Goal: Find contact information

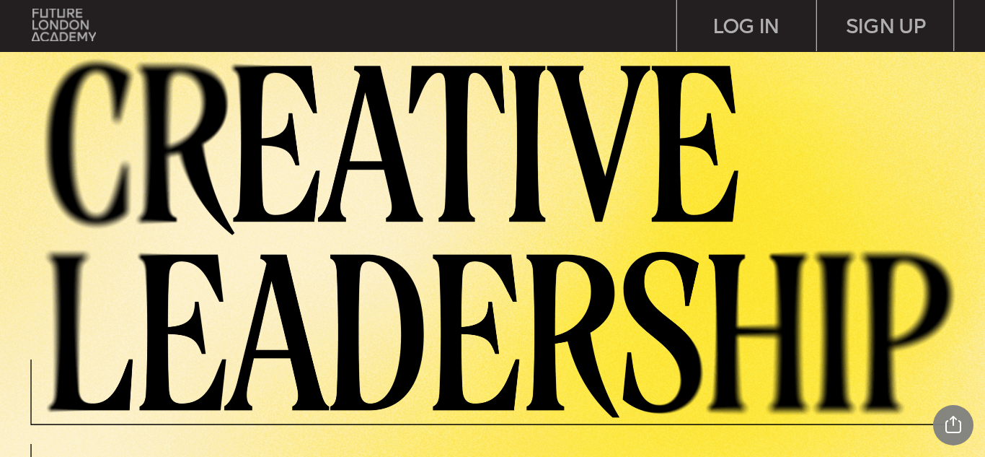
drag, startPoint x: 59, startPoint y: 26, endPoint x: 210, endPoint y: 65, distance: 155.7
click at [59, 26] on img at bounding box center [64, 25] width 64 height 32
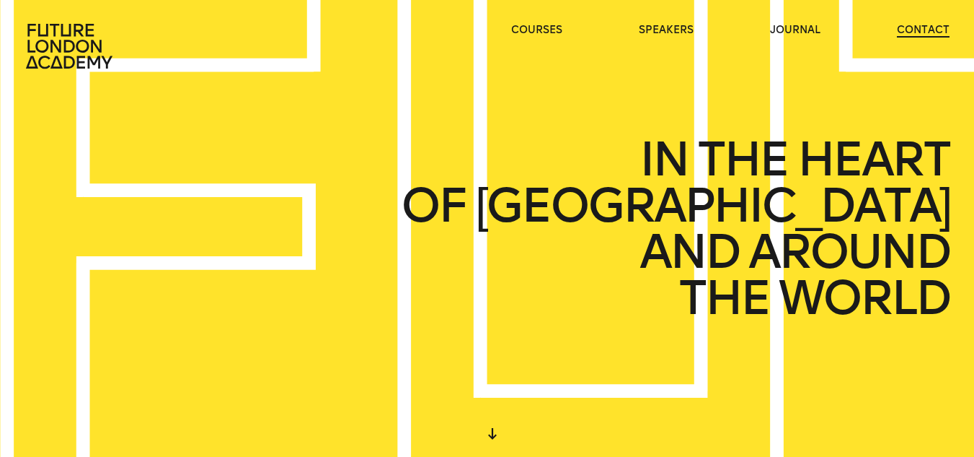
click at [915, 35] on link "contact" at bounding box center [923, 30] width 53 height 14
